Goal: Book appointment/travel/reservation

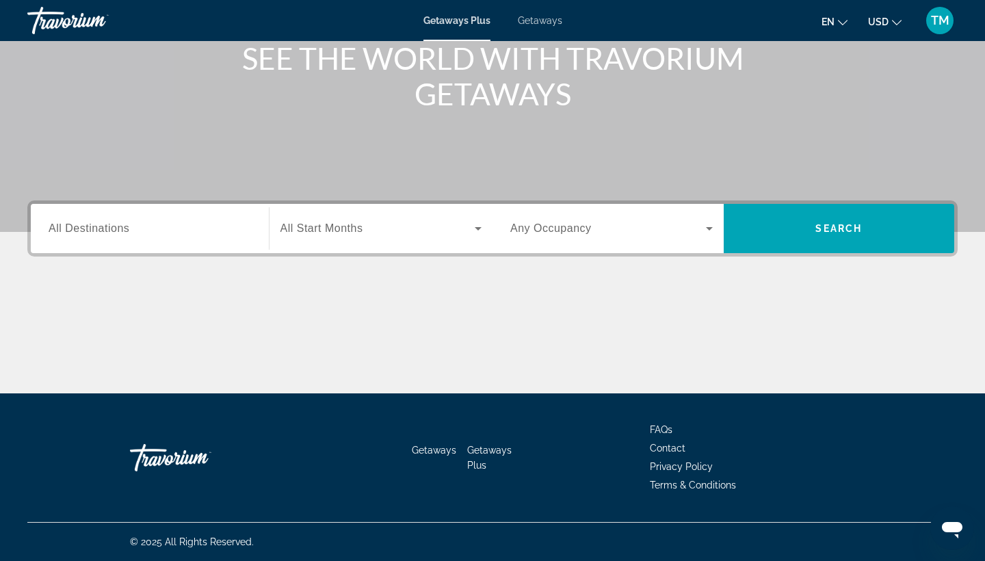
scroll to position [179, 0]
click at [162, 235] on input "Destination All Destinations" at bounding box center [150, 229] width 203 height 16
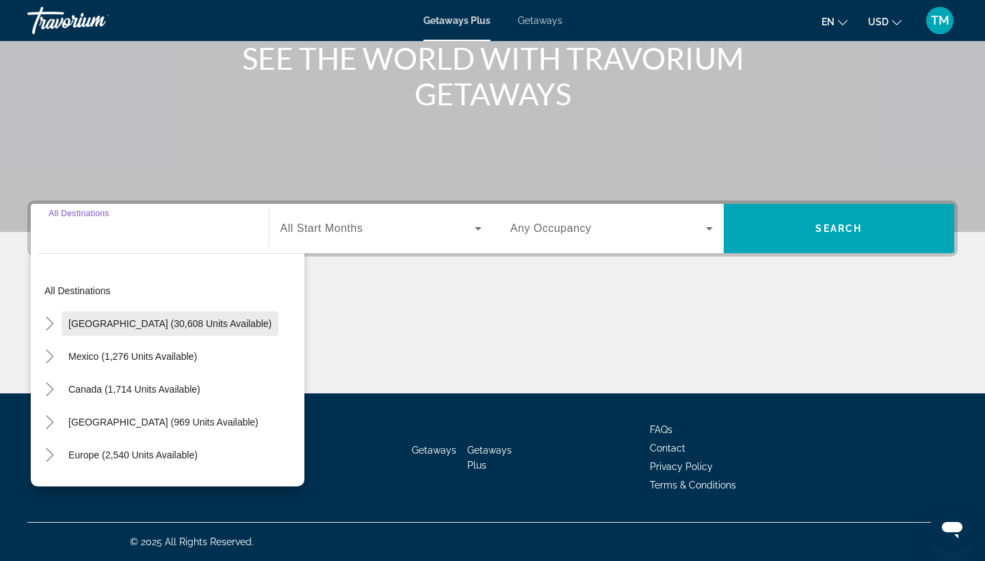
click at [151, 319] on span "[GEOGRAPHIC_DATA] (30,608 units available)" at bounding box center [169, 323] width 203 height 11
type input "**********"
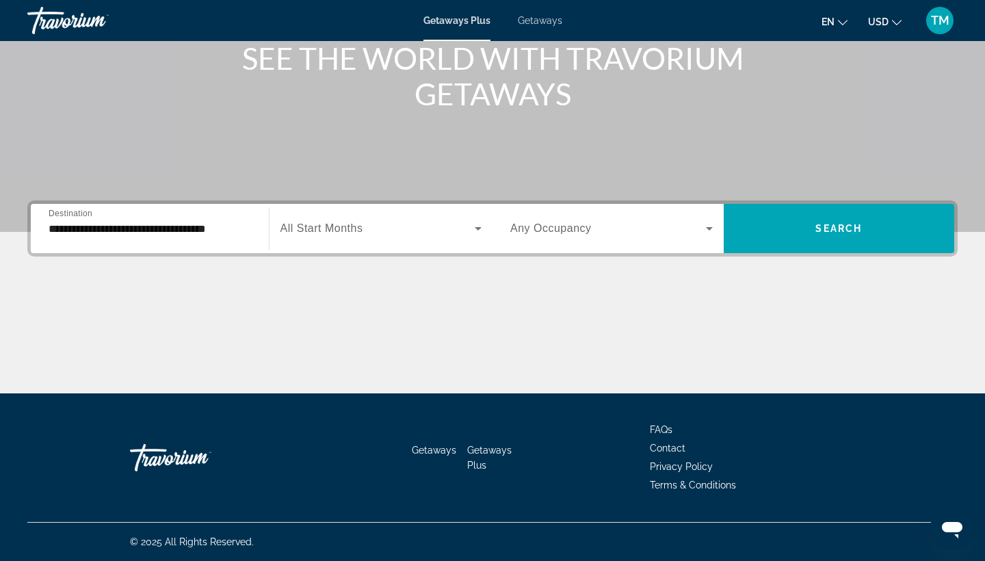
click at [395, 220] on div "Search widget" at bounding box center [381, 228] width 202 height 38
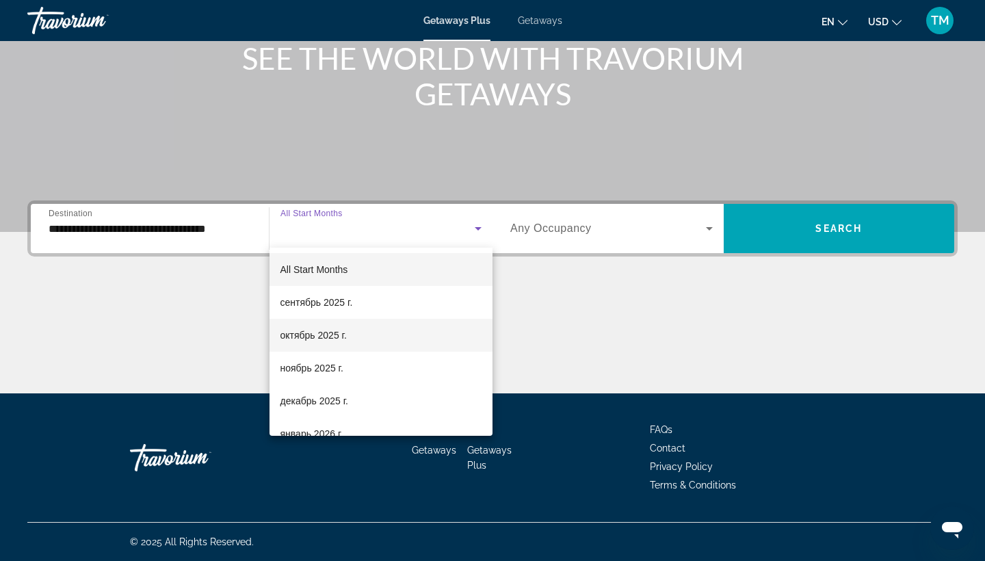
click at [333, 329] on span "октябрь 2025 г." at bounding box center [313, 335] width 66 height 16
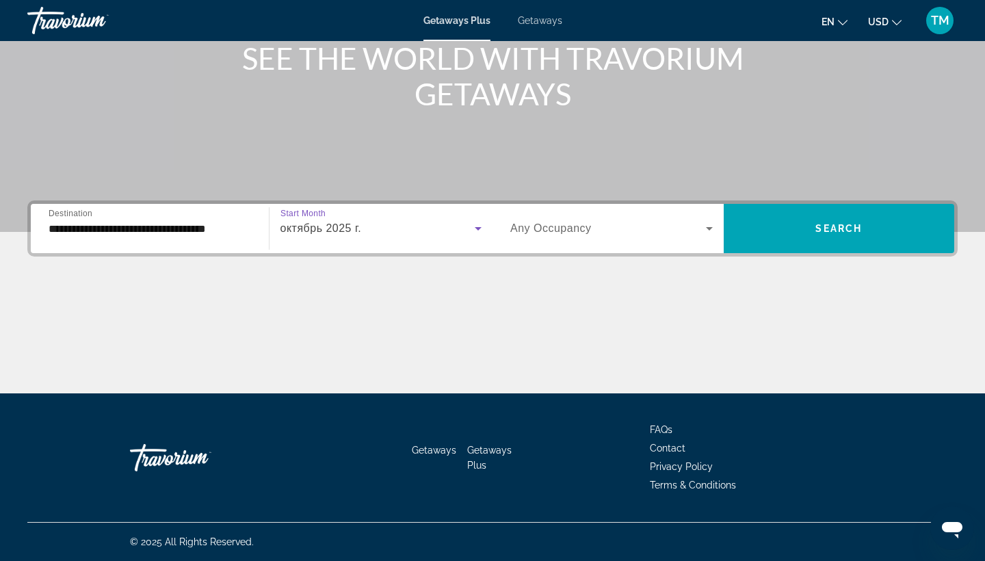
click at [622, 225] on span "Search widget" at bounding box center [608, 228] width 196 height 16
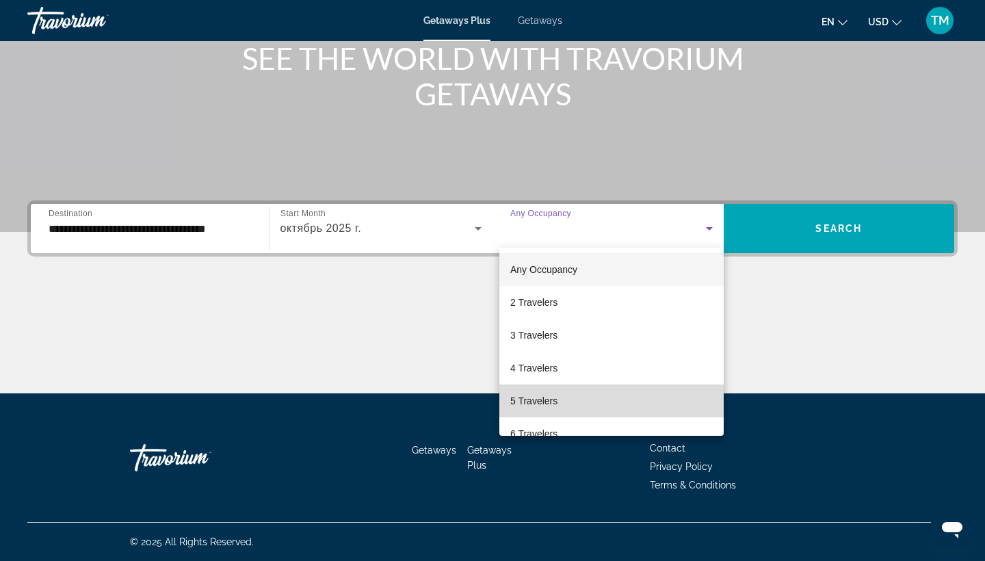
click at [555, 394] on span "5 Travelers" at bounding box center [533, 401] width 47 height 16
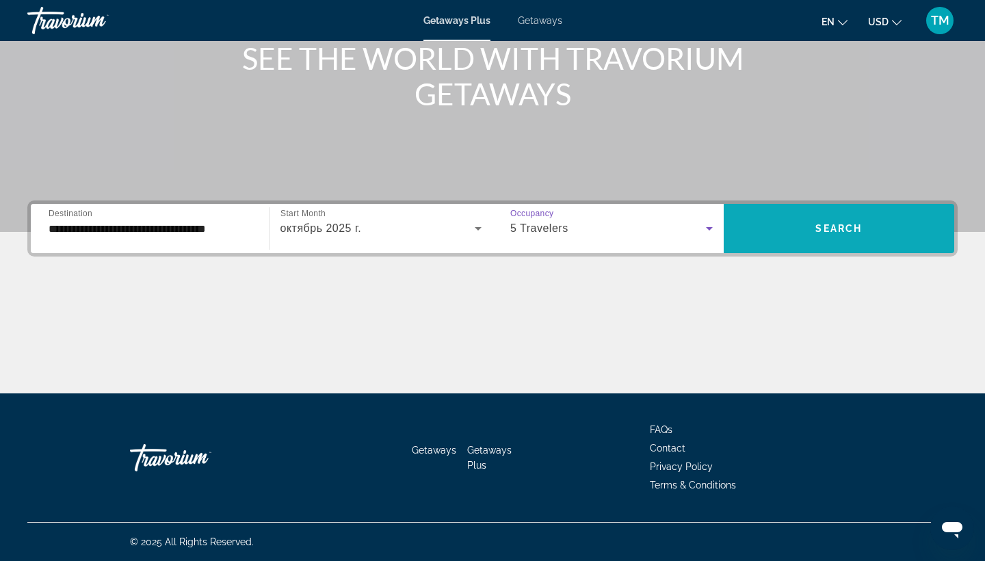
click at [828, 231] on span "Search" at bounding box center [838, 228] width 47 height 11
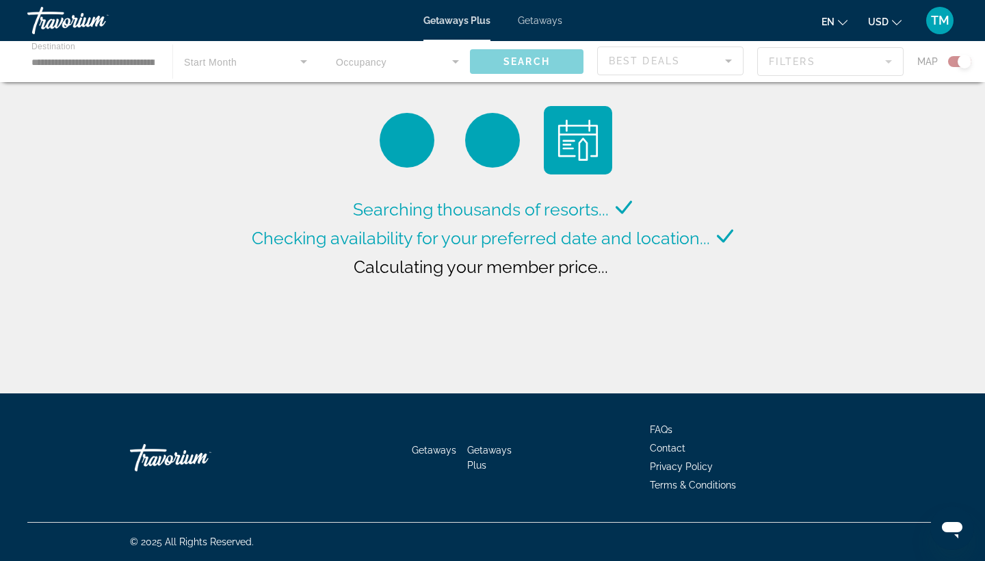
click at [138, 55] on div "Main content" at bounding box center [492, 61] width 985 height 41
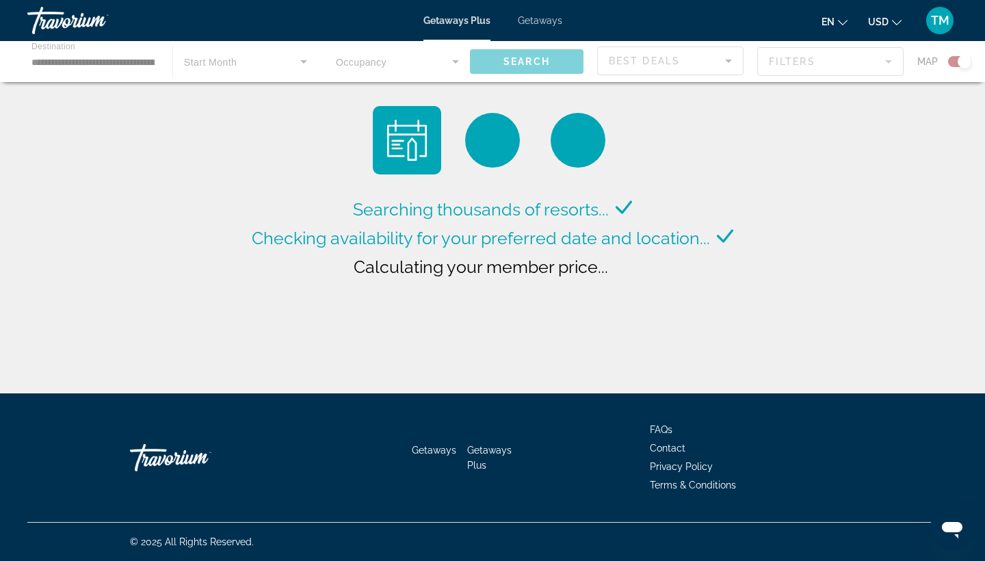
click at [126, 62] on div "Main content" at bounding box center [492, 61] width 985 height 41
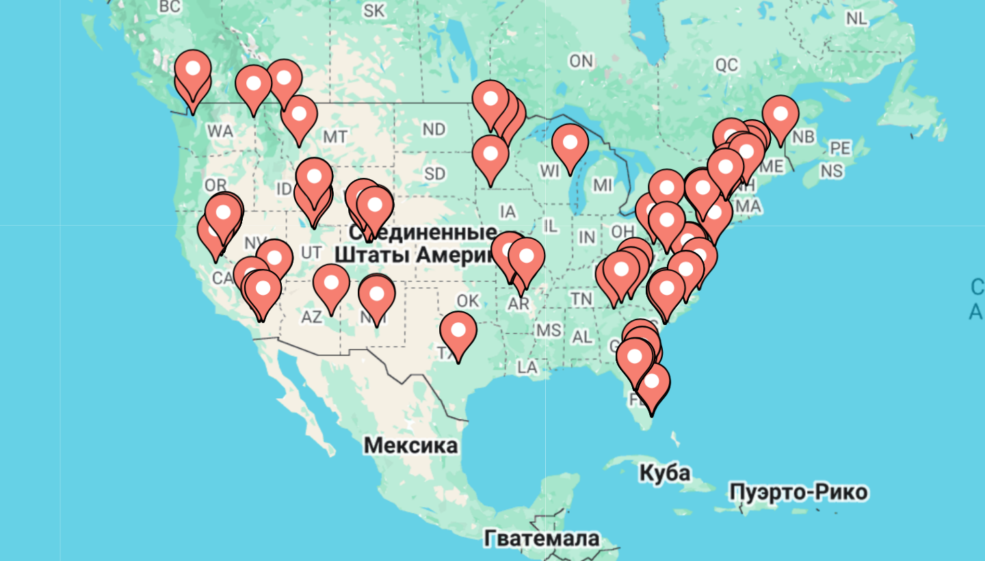
drag, startPoint x: 80, startPoint y: 101, endPoint x: 115, endPoint y: 101, distance: 34.9
click at [117, 101] on div "Чтобы активировать перетаскивание с помощью клавиатуры, нажмите Alt + Ввод. Пос…" at bounding box center [492, 301] width 930 height 410
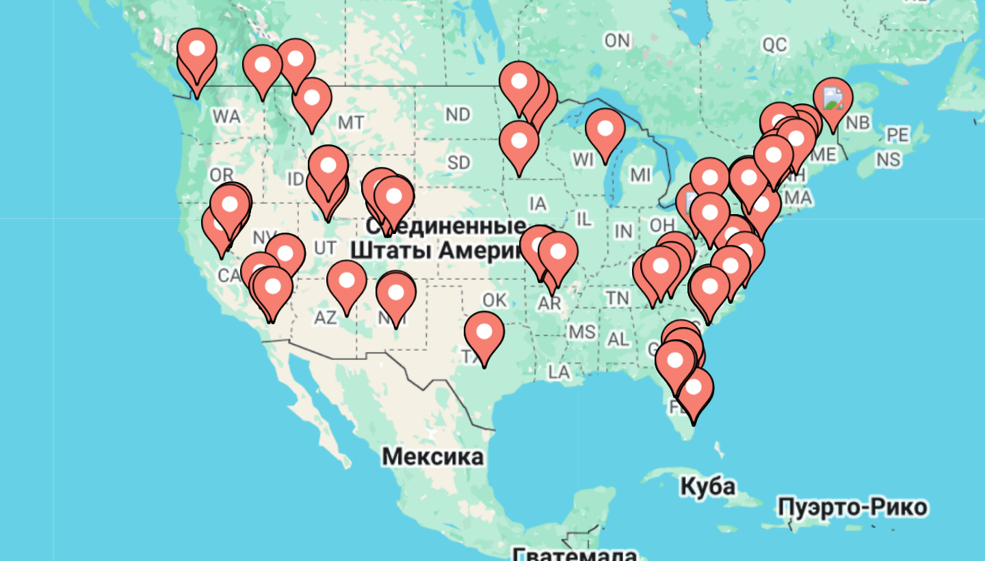
click at [110, 96] on div "Чтобы активировать перетаскивание с помощью клавиатуры, нажмите Alt + Ввод. Пос…" at bounding box center [492, 301] width 930 height 410
click at [187, 266] on image "Main content" at bounding box center [191, 270] width 8 height 8
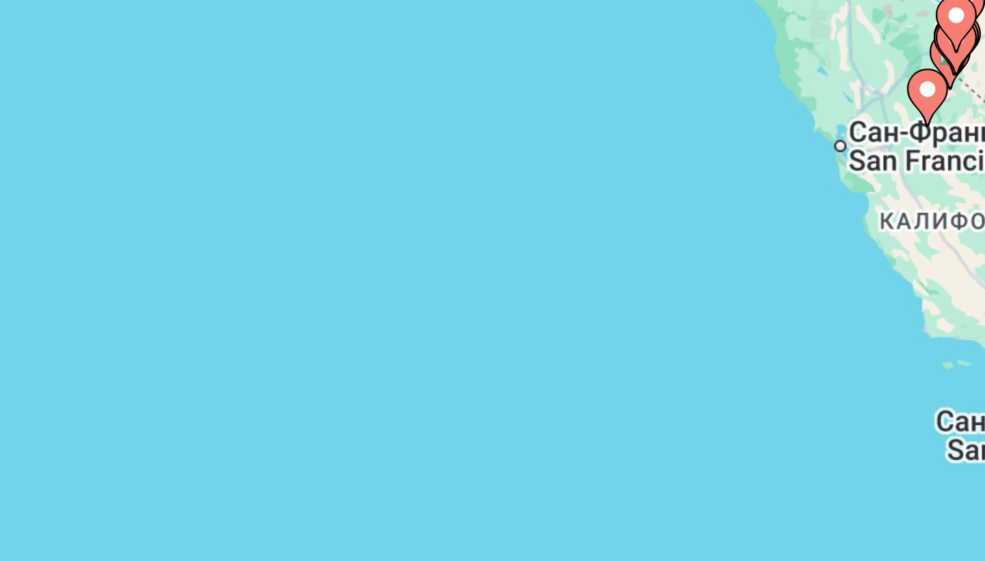
drag, startPoint x: 257, startPoint y: 96, endPoint x: 147, endPoint y: 90, distance: 109.7
click at [147, 96] on div "Чтобы активировать перетаскивание с помощью клавиатуры, нажмите Alt + Ввод. Пос…" at bounding box center [492, 301] width 930 height 410
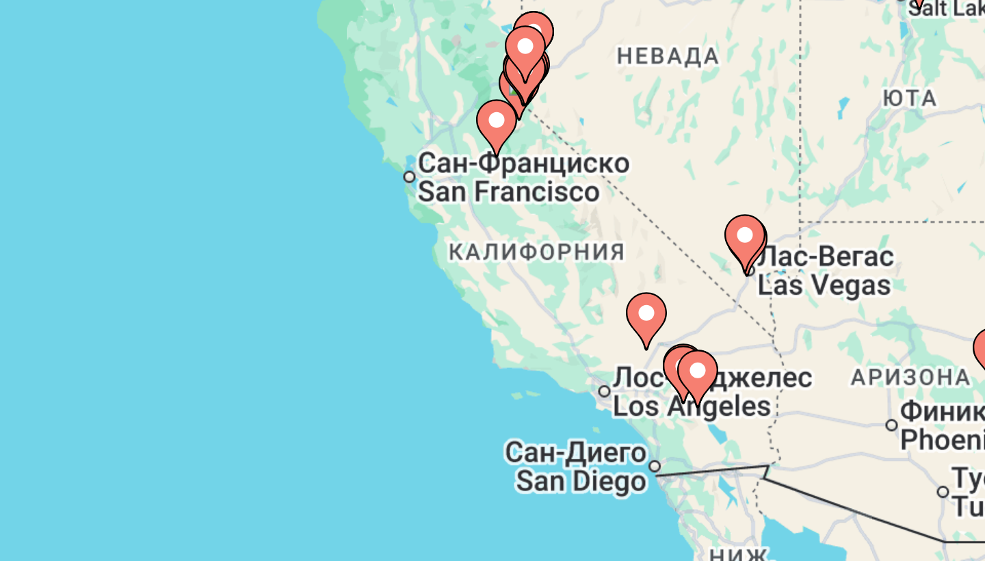
drag, startPoint x: 182, startPoint y: 83, endPoint x: 94, endPoint y: 116, distance: 94.2
click at [94, 116] on div "Чтобы активировать перетаскивание с помощью клавиатуры, нажмите Alt + Ввод. Пос…" at bounding box center [492, 301] width 930 height 410
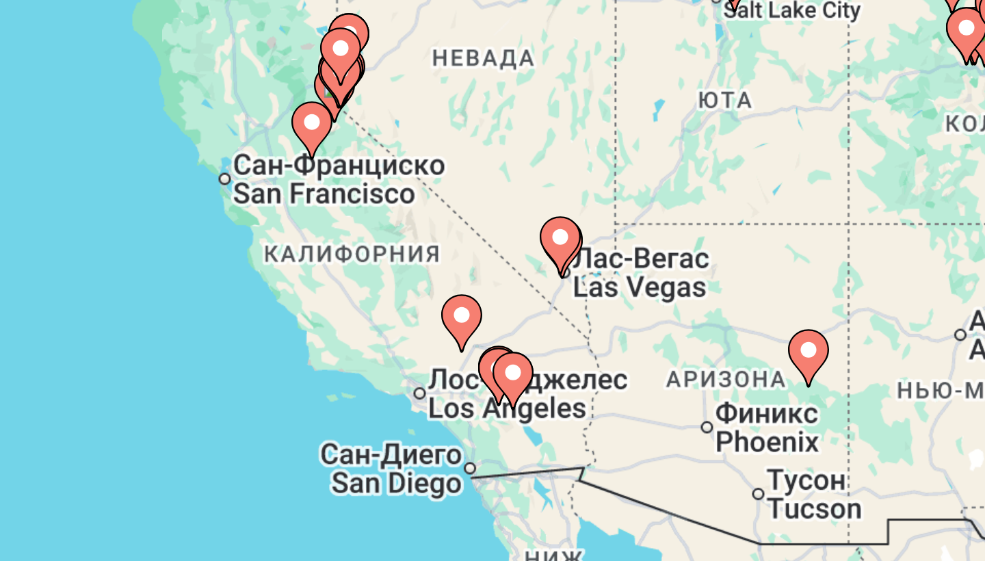
drag, startPoint x: 196, startPoint y: 131, endPoint x: 187, endPoint y: 86, distance: 46.2
click at [187, 96] on div "Чтобы активировать перетаскивание с помощью клавиатуры, нажмите Alt + Ввод. Пос…" at bounding box center [492, 301] width 930 height 410
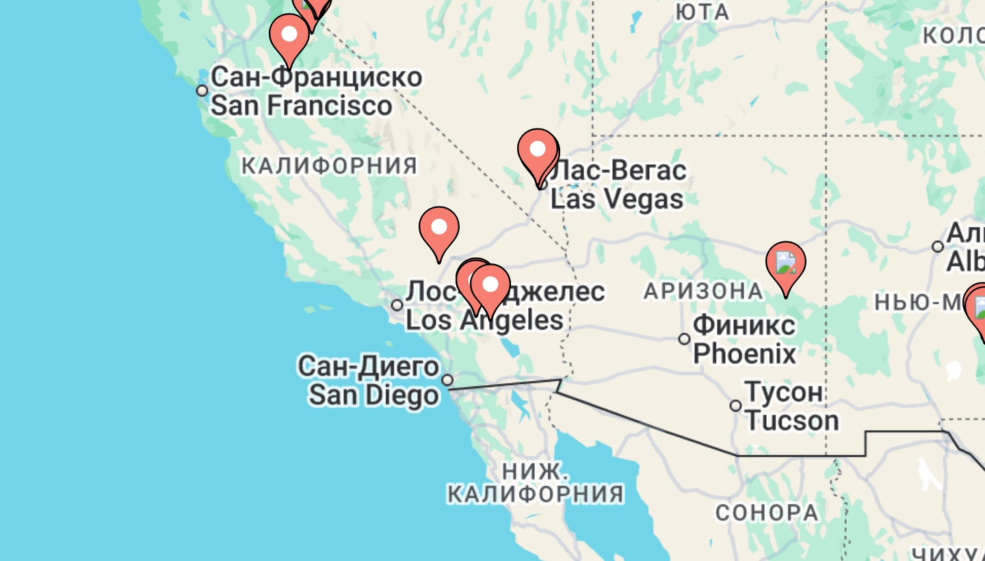
click at [260, 265] on image "Main content" at bounding box center [264, 269] width 8 height 8
type input "**********"
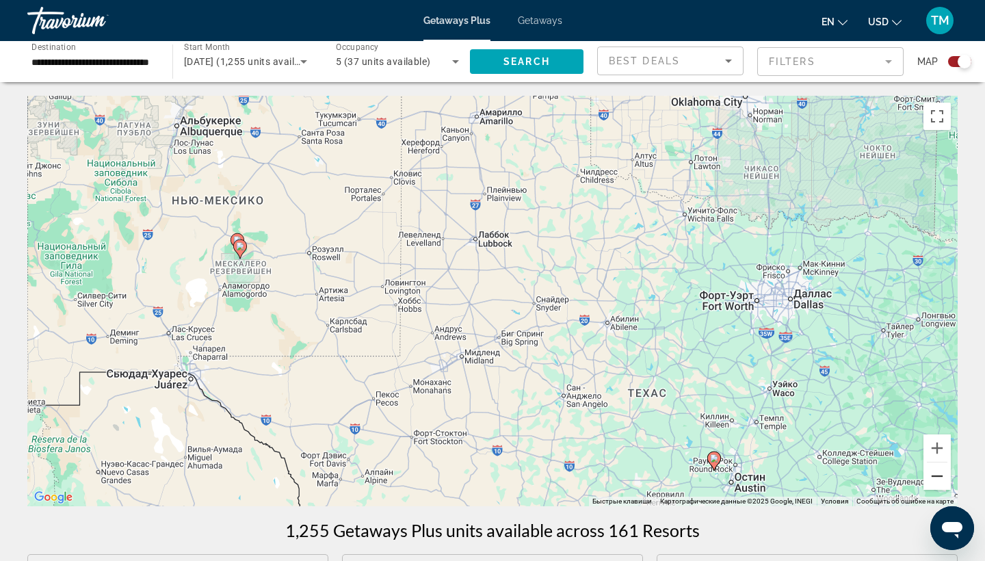
click at [932, 478] on button "Уменьшить" at bounding box center [937, 475] width 27 height 27
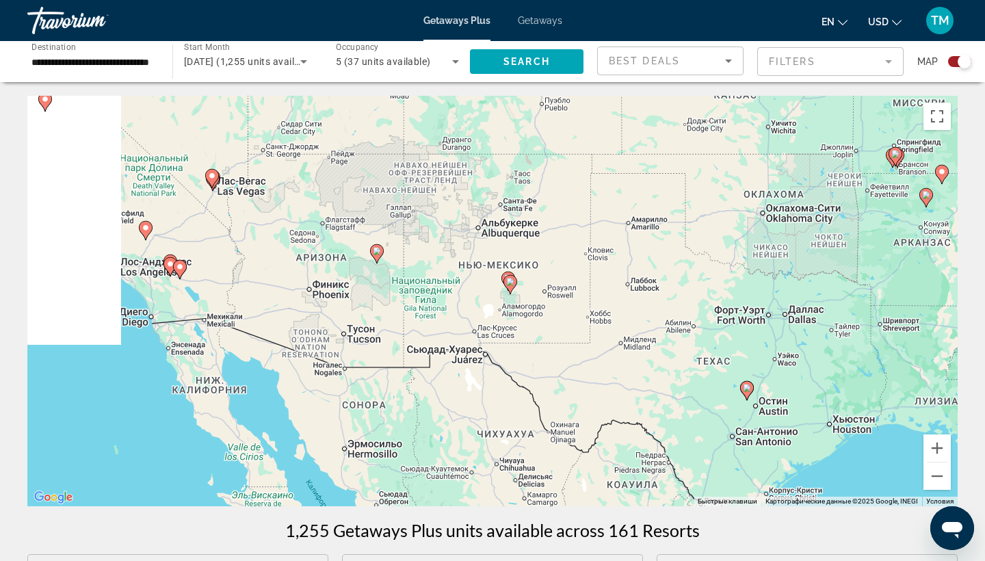
drag, startPoint x: 296, startPoint y: 309, endPoint x: 462, endPoint y: 329, distance: 168.2
click at [462, 329] on div "Чтобы активировать перетаскивание с помощью клавиатуры, нажмите Alt + Ввод. Пос…" at bounding box center [492, 301] width 930 height 410
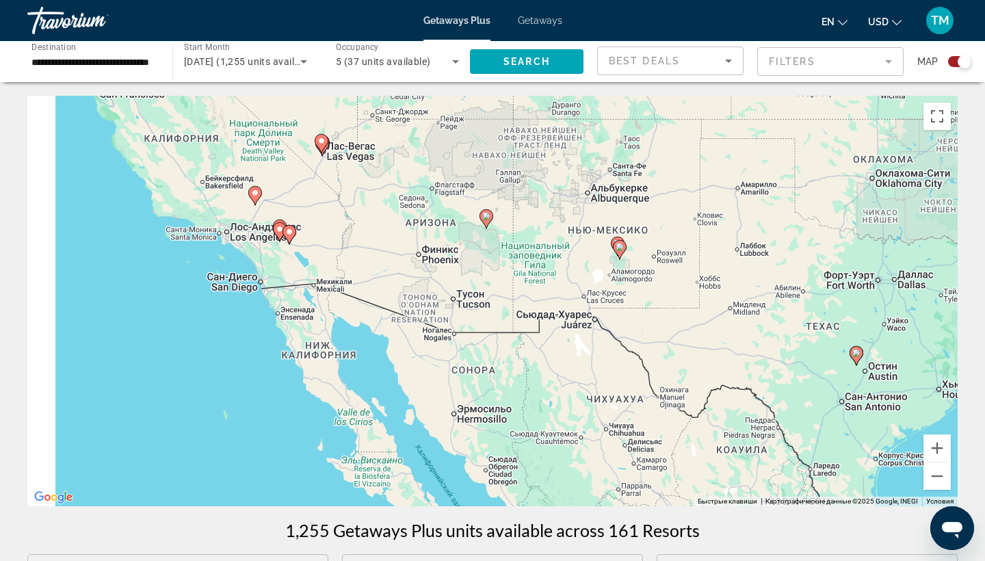
drag, startPoint x: 272, startPoint y: 305, endPoint x: 363, endPoint y: 263, distance: 100.1
click at [363, 263] on div "Чтобы активировать перетаскивание с помощью клавиатуры, нажмите Alt + Ввод. Пос…" at bounding box center [492, 301] width 930 height 410
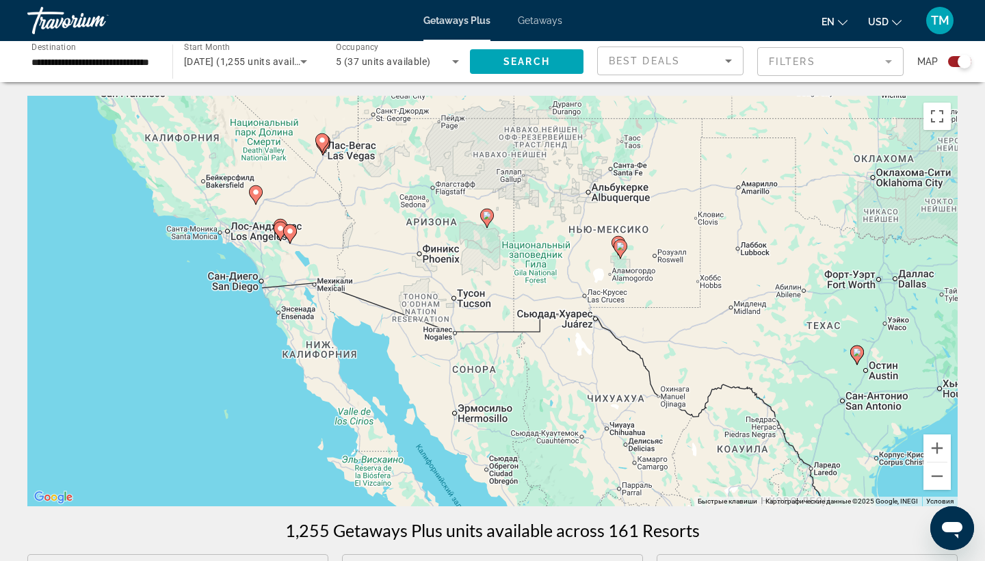
click at [955, 60] on div "Search widget" at bounding box center [959, 61] width 23 height 11
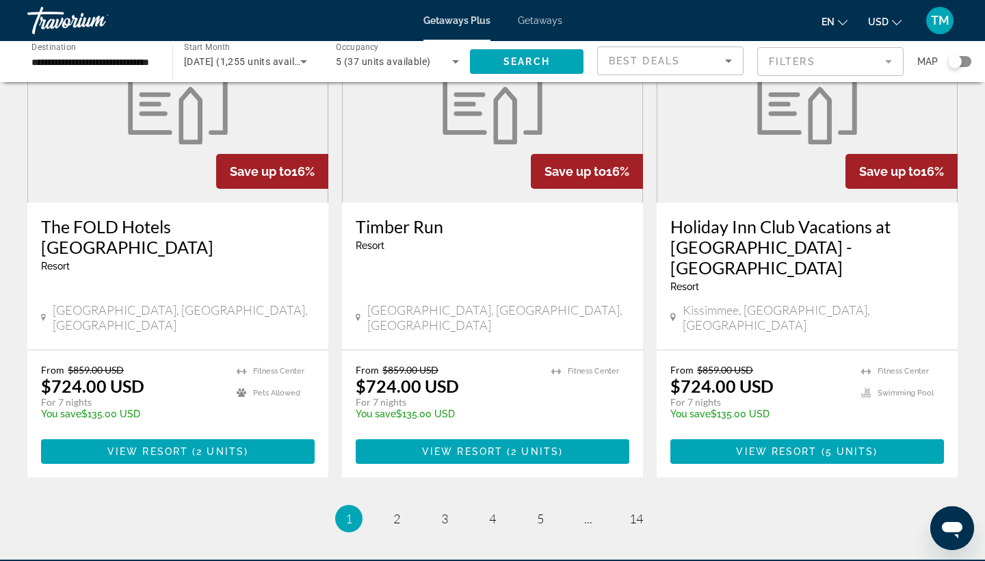
scroll to position [1651, 0]
